Goal: Check status: Check status

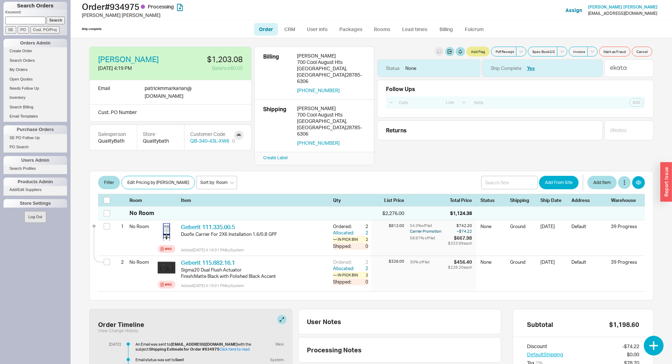
select select "LOW"
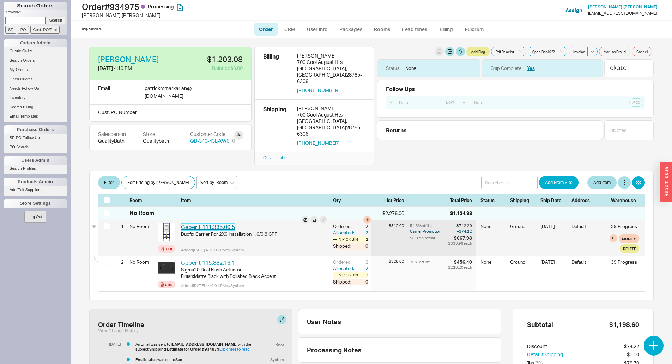
click at [224, 223] on link "Geberit 111.335.00.5" at bounding box center [208, 226] width 54 height 7
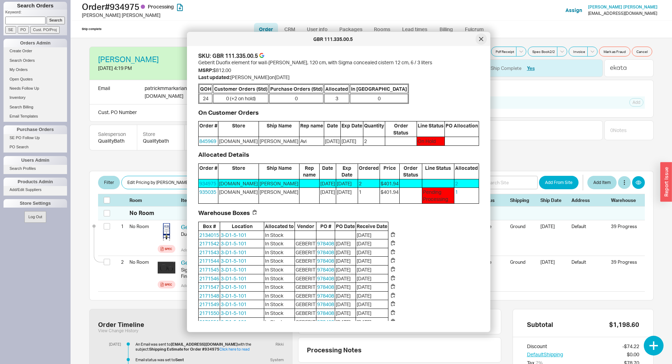
click at [481, 41] on icon at bounding box center [481, 39] width 4 height 4
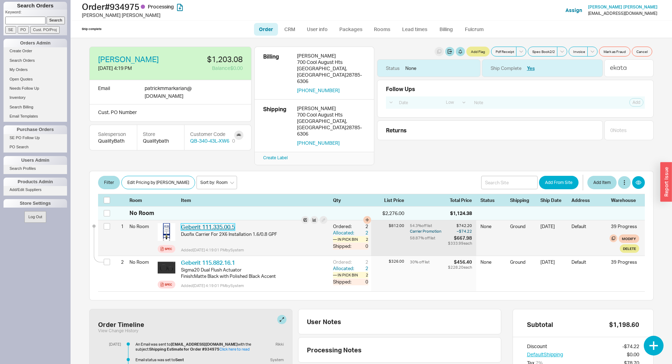
click at [222, 223] on link "Geberit 111.335.00.5" at bounding box center [208, 226] width 54 height 7
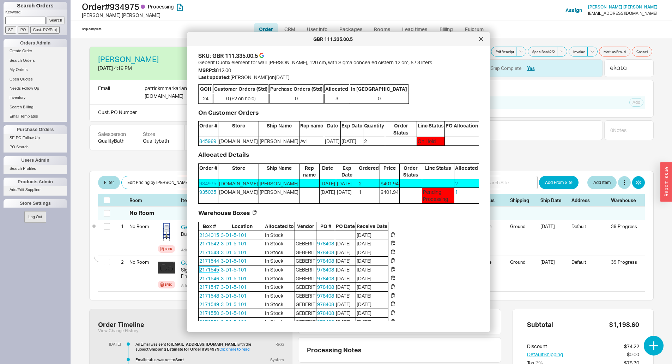
click at [215, 270] on link "2171545" at bounding box center [209, 269] width 20 height 6
click at [479, 39] on icon at bounding box center [481, 39] width 4 height 4
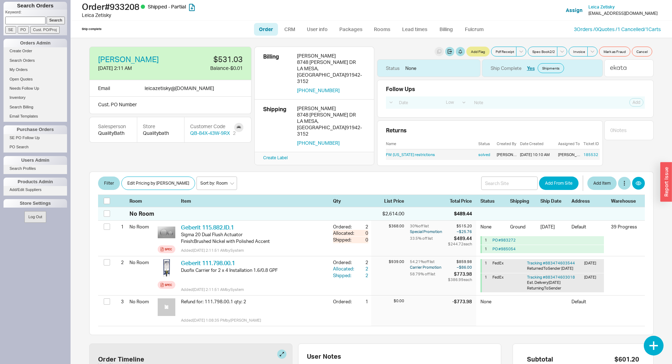
select select "LOW"
click at [27, 18] on input at bounding box center [25, 20] width 40 height 7
type input "827983"
click at [47, 17] on input "Search" at bounding box center [56, 20] width 19 height 7
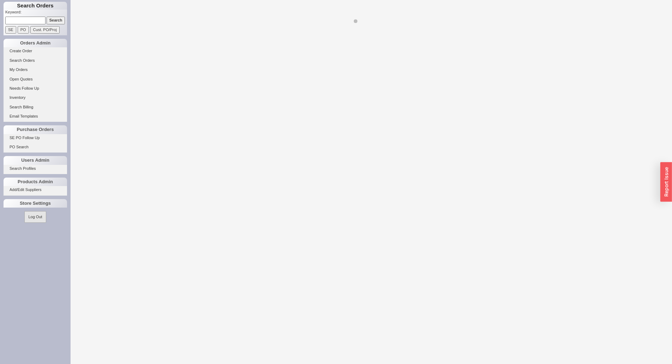
select select "LOW"
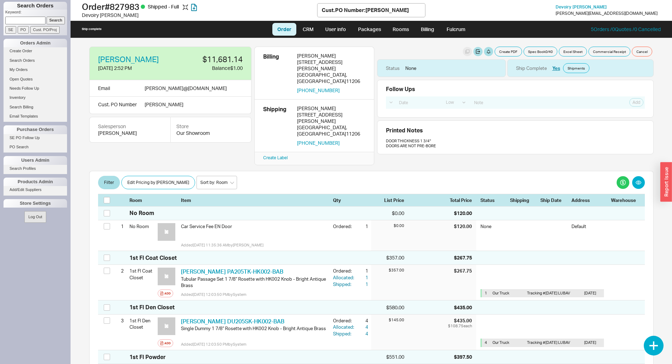
select select "LOW"
